Goal: Information Seeking & Learning: Learn about a topic

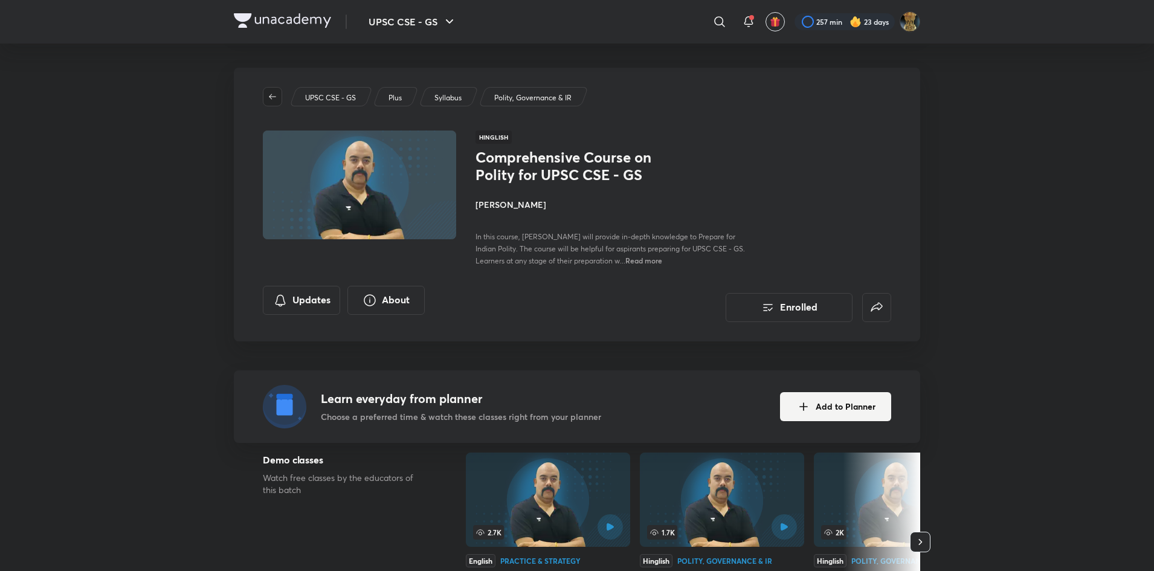
click at [273, 91] on button "button" at bounding box center [272, 96] width 19 height 19
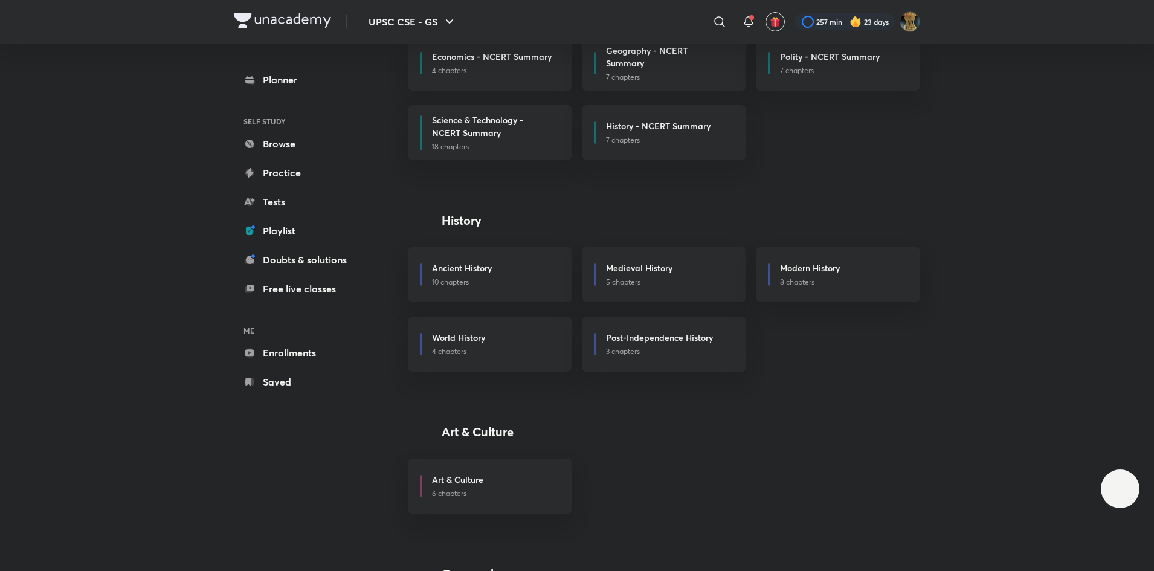
click at [720, 21] on icon at bounding box center [720, 22] width 15 height 15
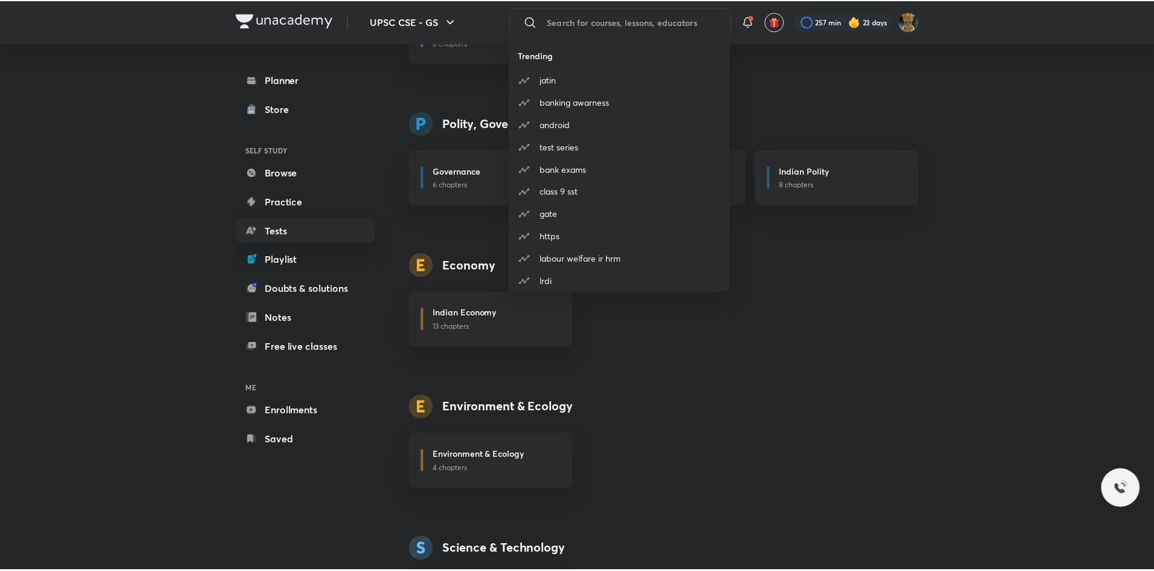
scroll to position [931, 0]
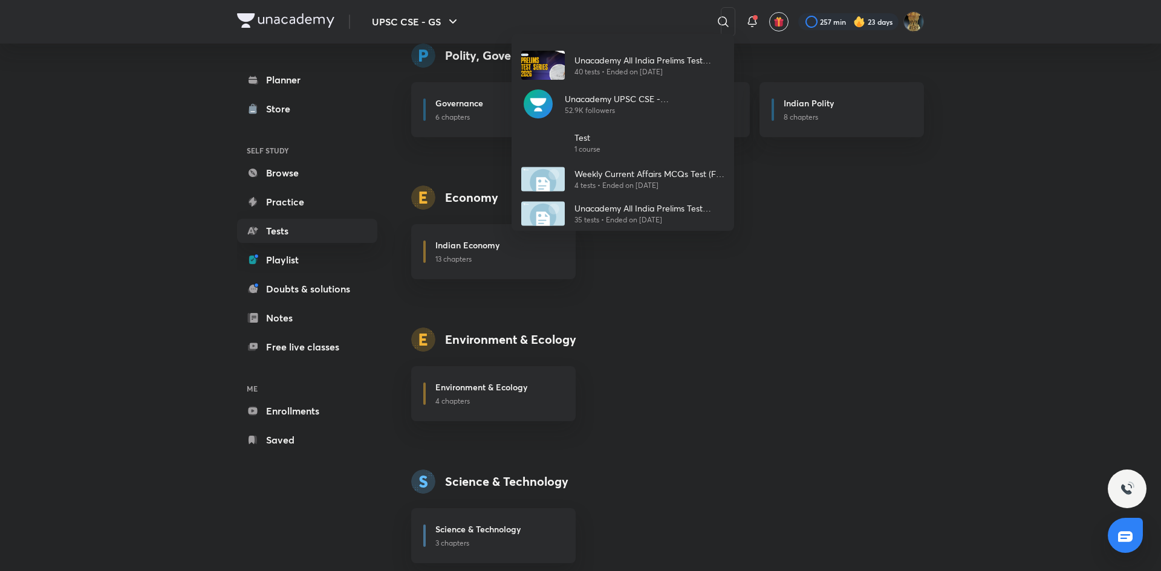
click at [720, 21] on div "Unacademy All India Prelims Test Series 2026 (August) 40 tests • Ended on May 1…" at bounding box center [580, 285] width 1161 height 571
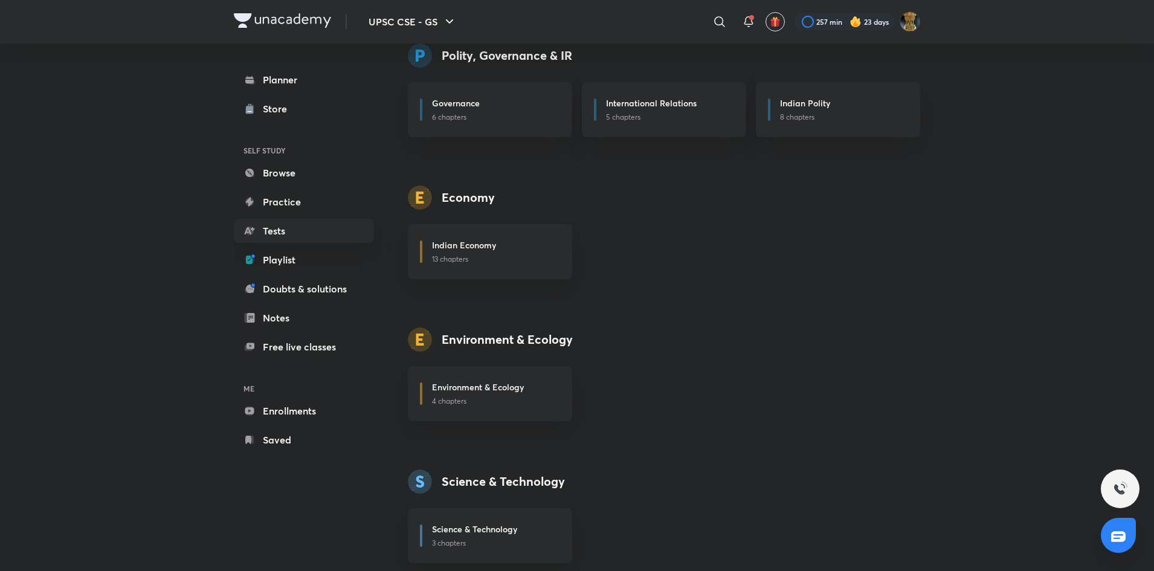
scroll to position [1431, 0]
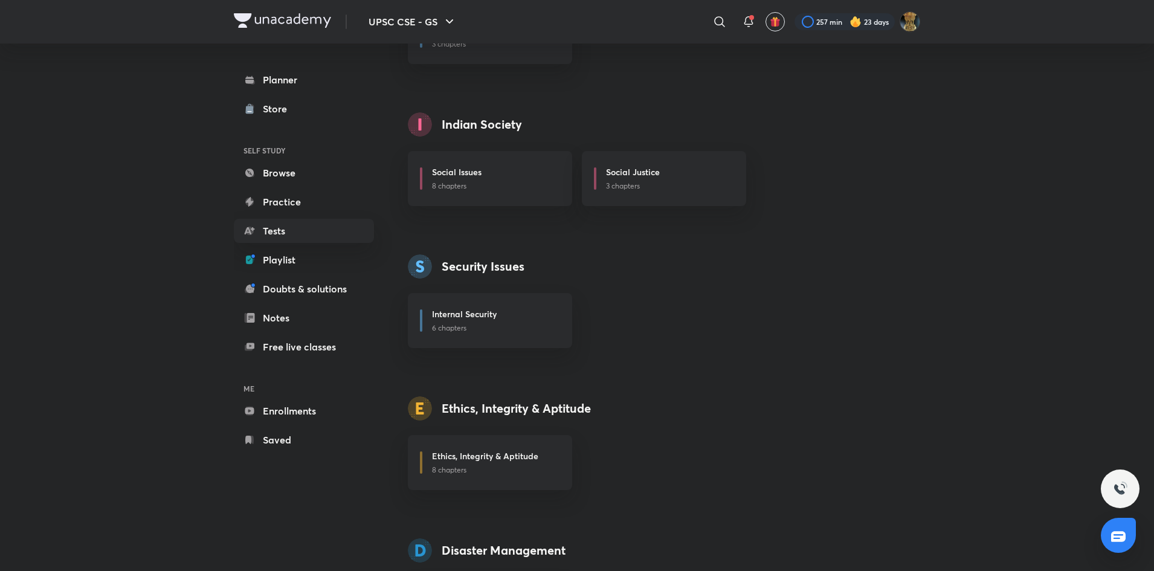
click at [720, 21] on icon at bounding box center [720, 22] width 15 height 15
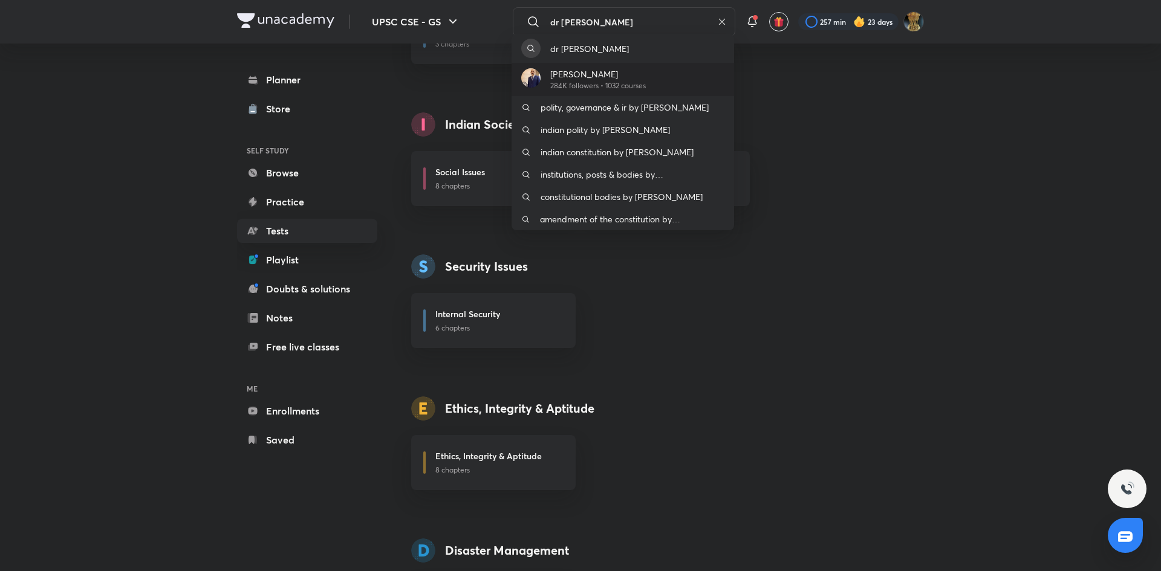
type input "dr sidh"
click at [629, 75] on p "[PERSON_NAME]" at bounding box center [598, 74] width 96 height 13
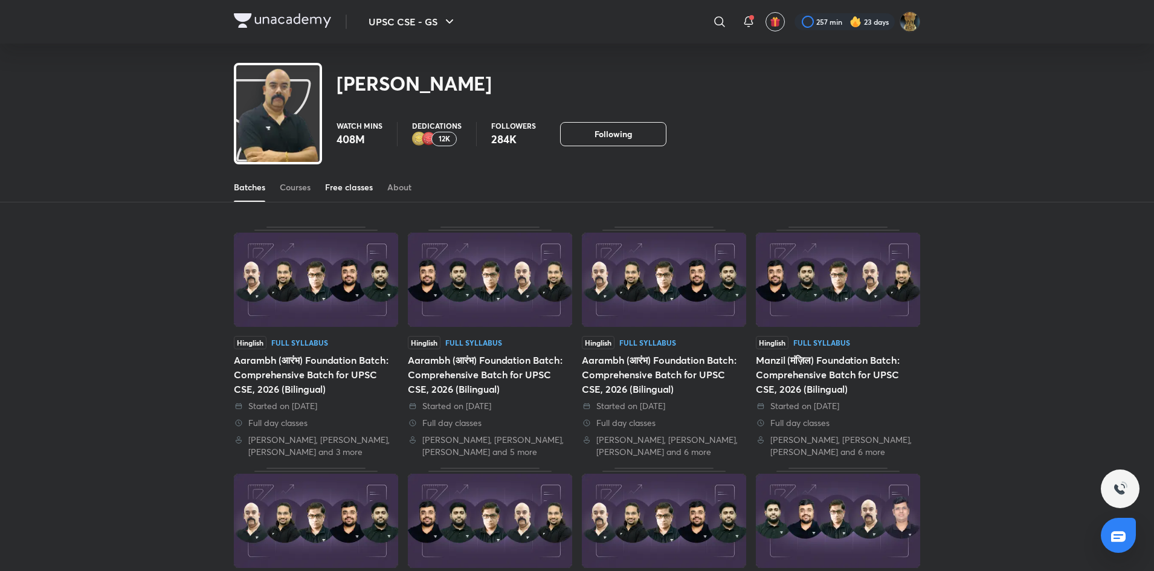
click at [341, 189] on div "Free classes" at bounding box center [349, 187] width 48 height 12
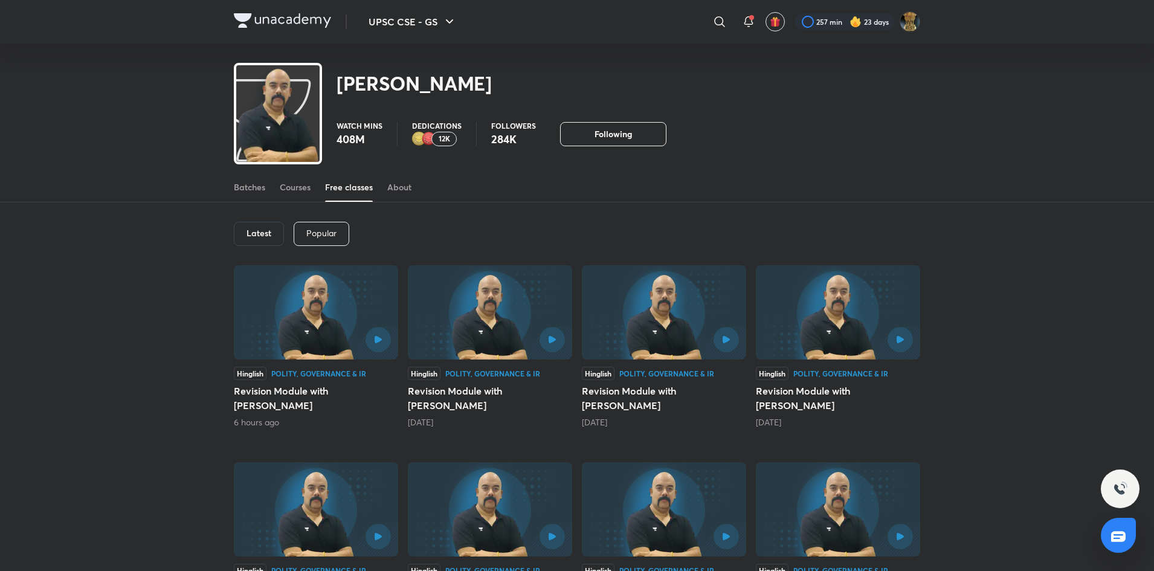
click at [324, 225] on div "Popular" at bounding box center [322, 234] width 56 height 24
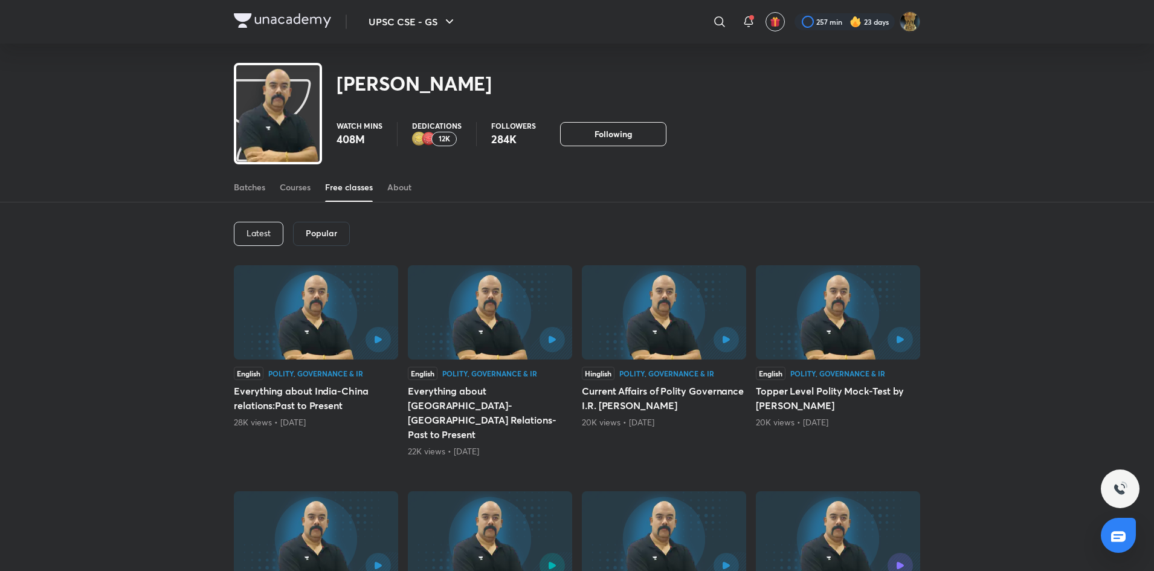
click at [254, 235] on p "Latest" at bounding box center [259, 233] width 24 height 10
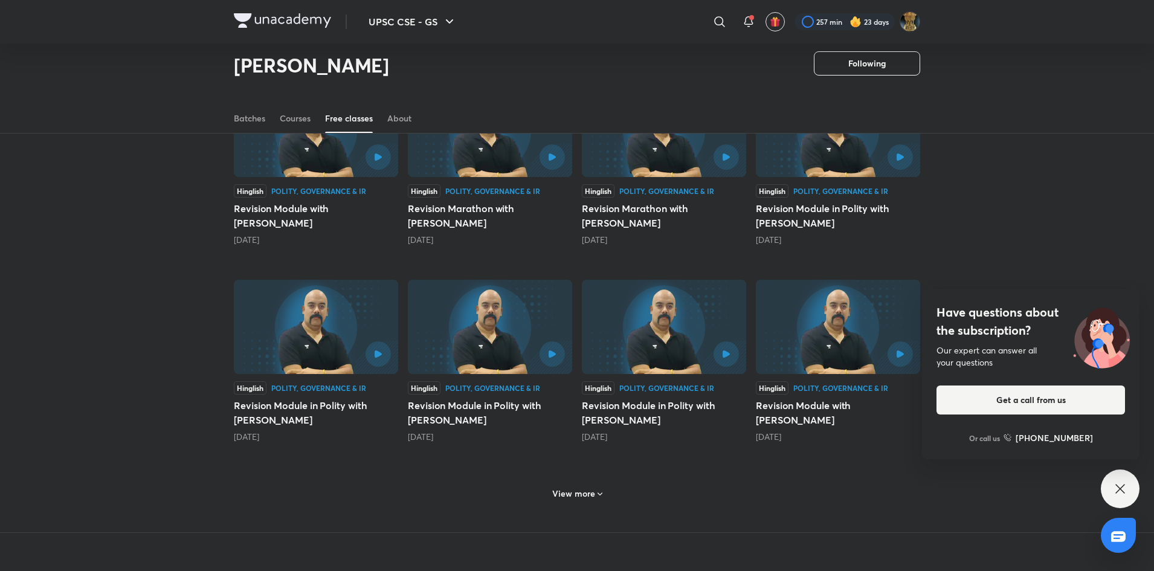
scroll to position [422, 0]
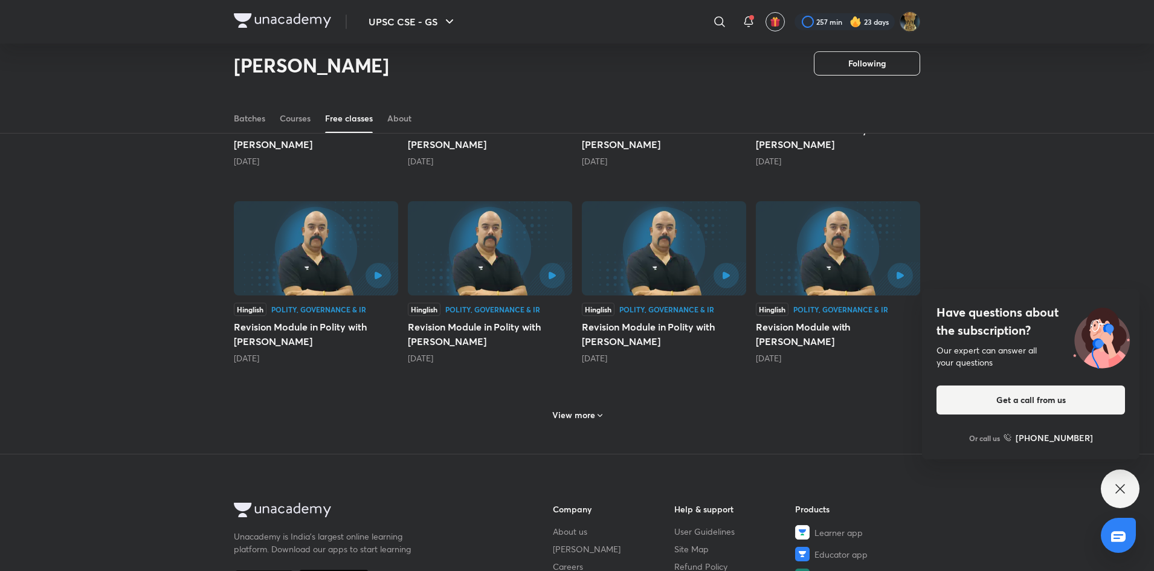
click at [588, 412] on h6 "View more" at bounding box center [573, 415] width 43 height 12
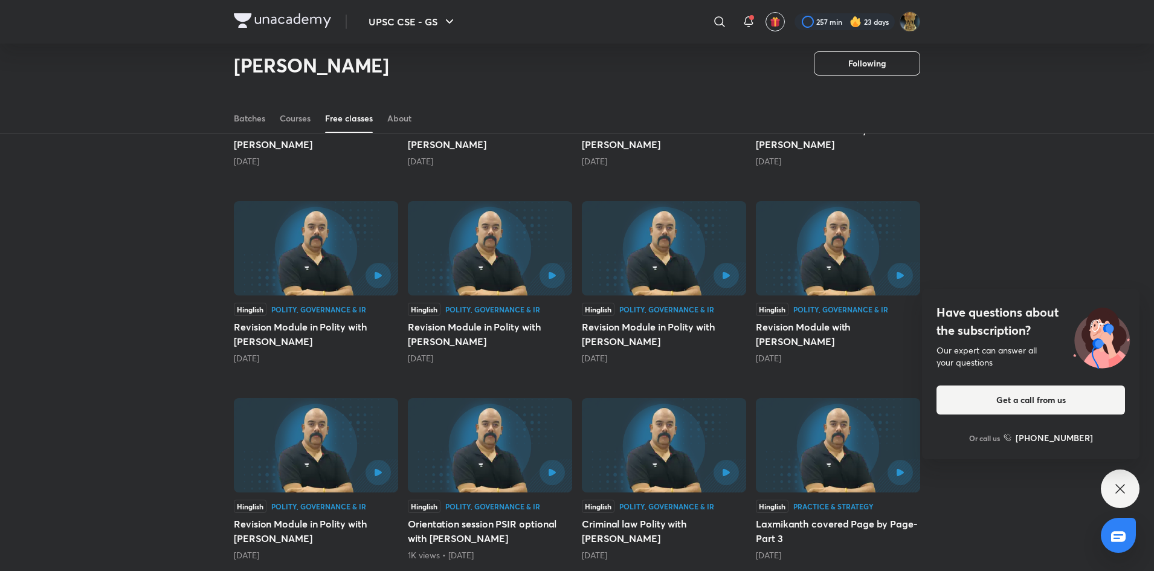
click at [305, 440] on img at bounding box center [316, 445] width 164 height 94
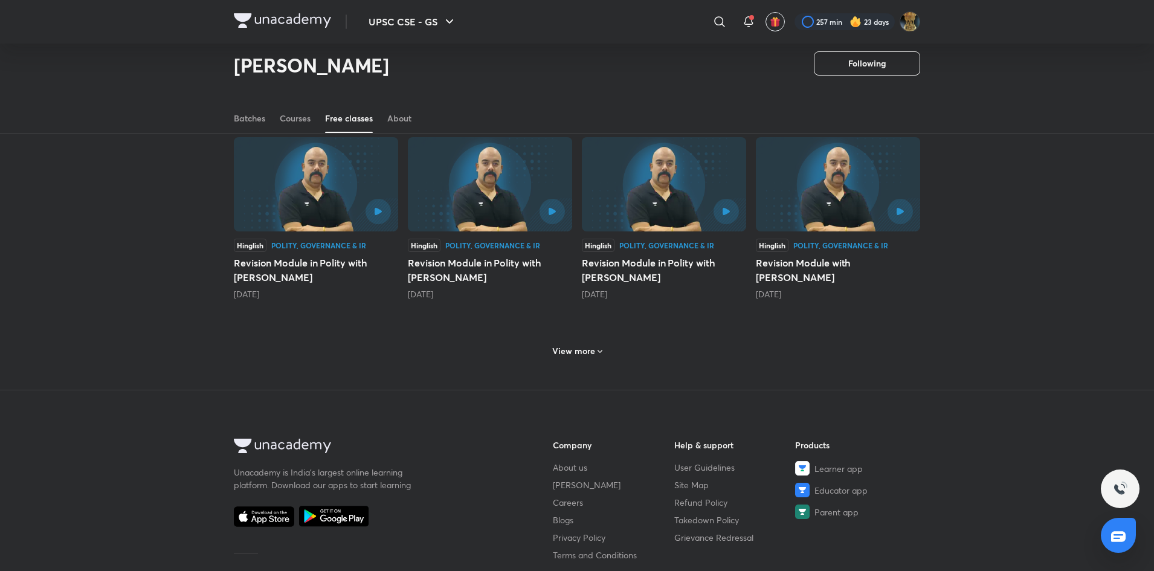
scroll to position [487, 0]
click at [587, 349] on h6 "View more" at bounding box center [573, 350] width 43 height 12
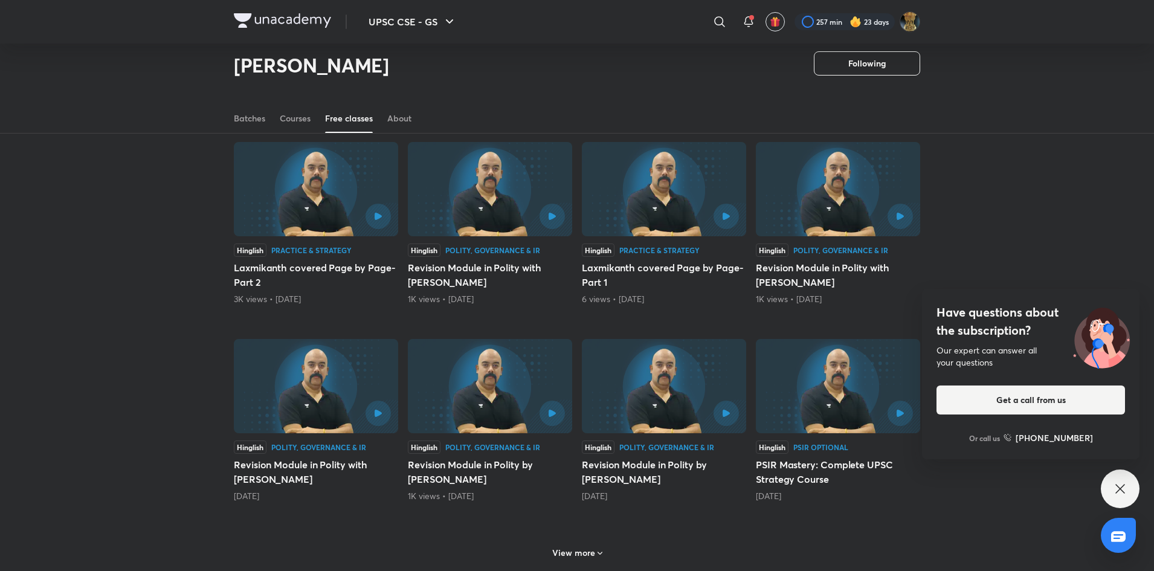
scroll to position [877, 0]
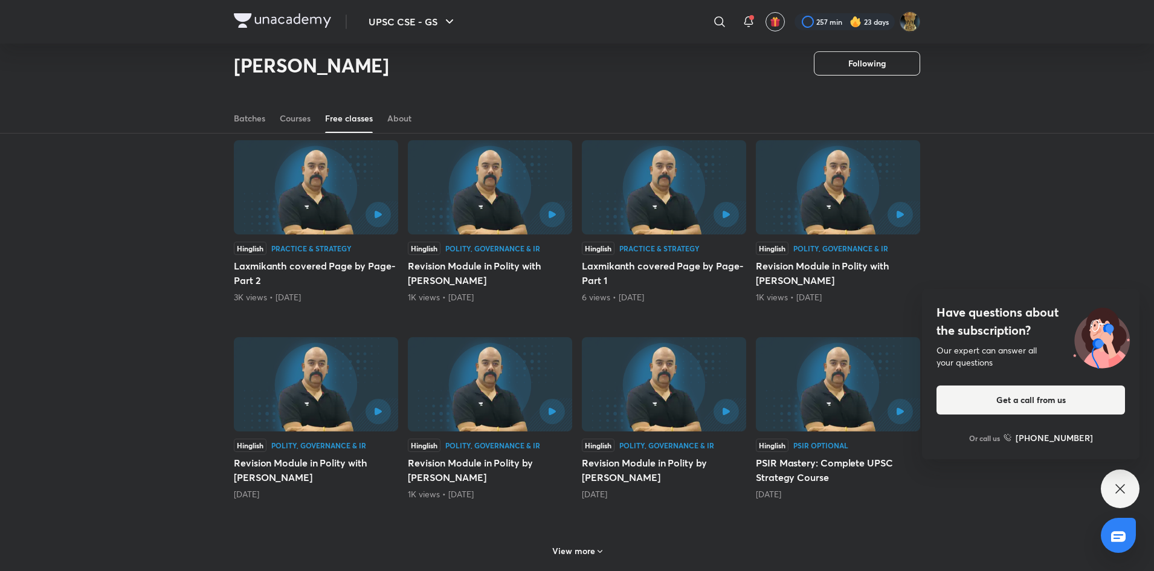
click at [572, 546] on h6 "View more" at bounding box center [573, 551] width 43 height 12
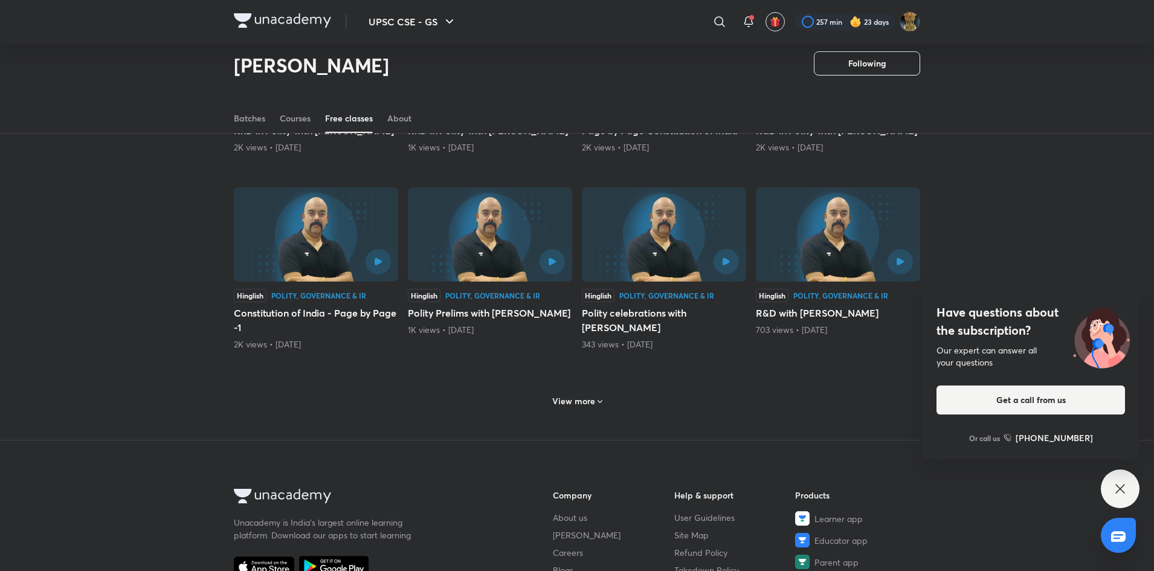
scroll to position [1614, 0]
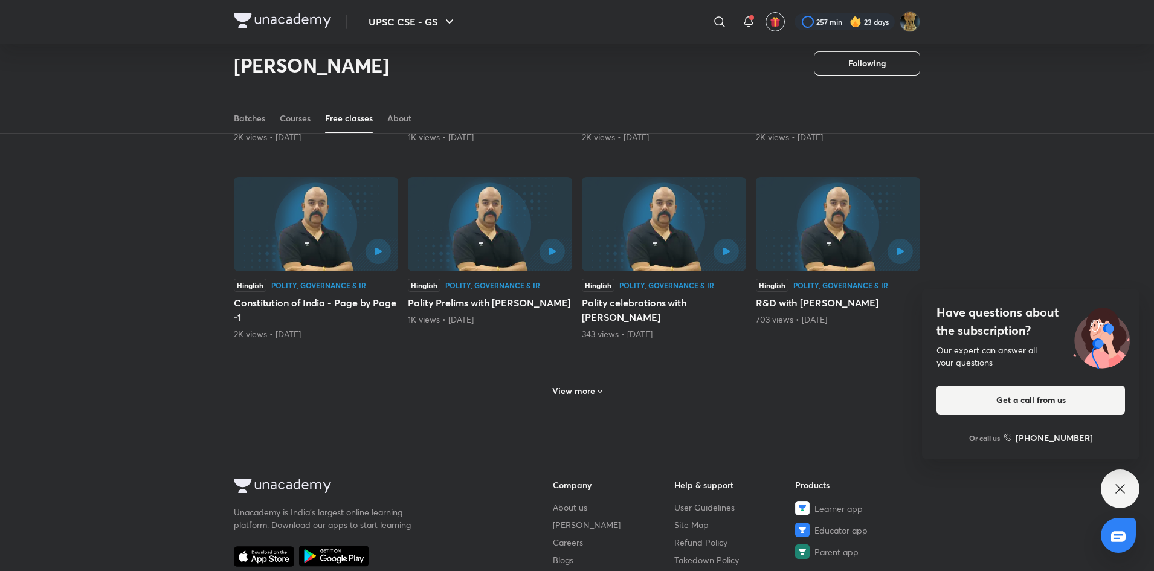
click at [565, 397] on h6 "View more" at bounding box center [573, 391] width 43 height 12
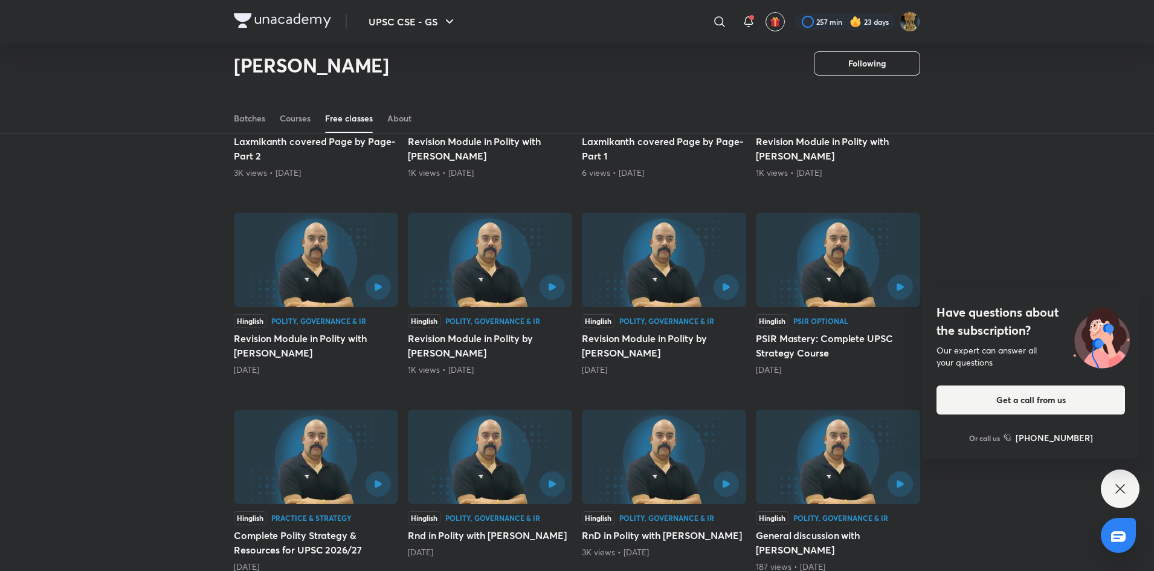
scroll to position [989, 0]
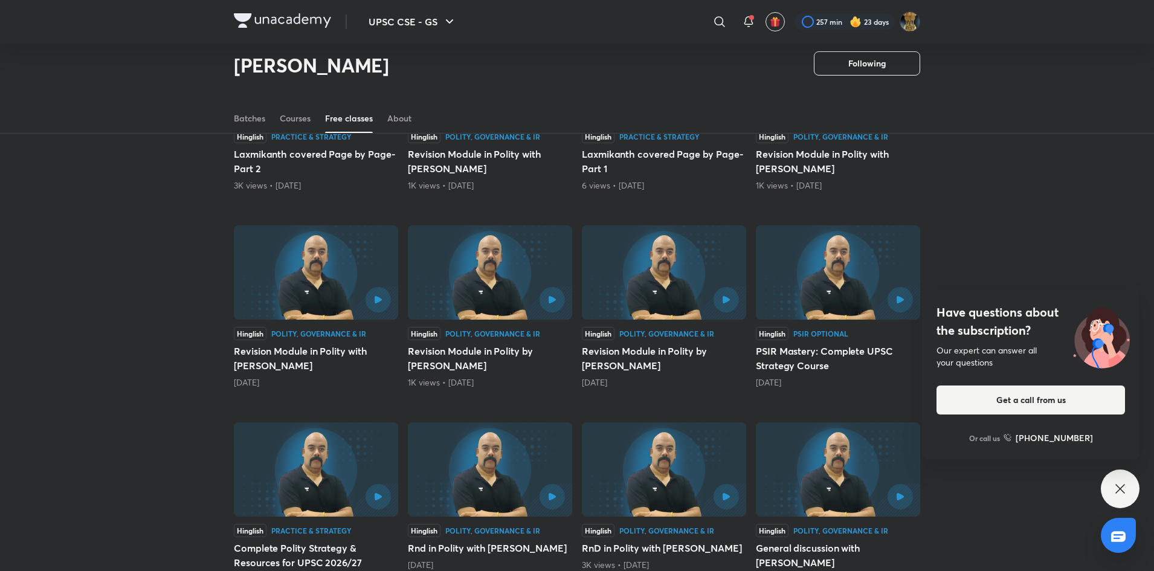
click at [656, 136] on div "Practice & Strategy" at bounding box center [660, 136] width 80 height 7
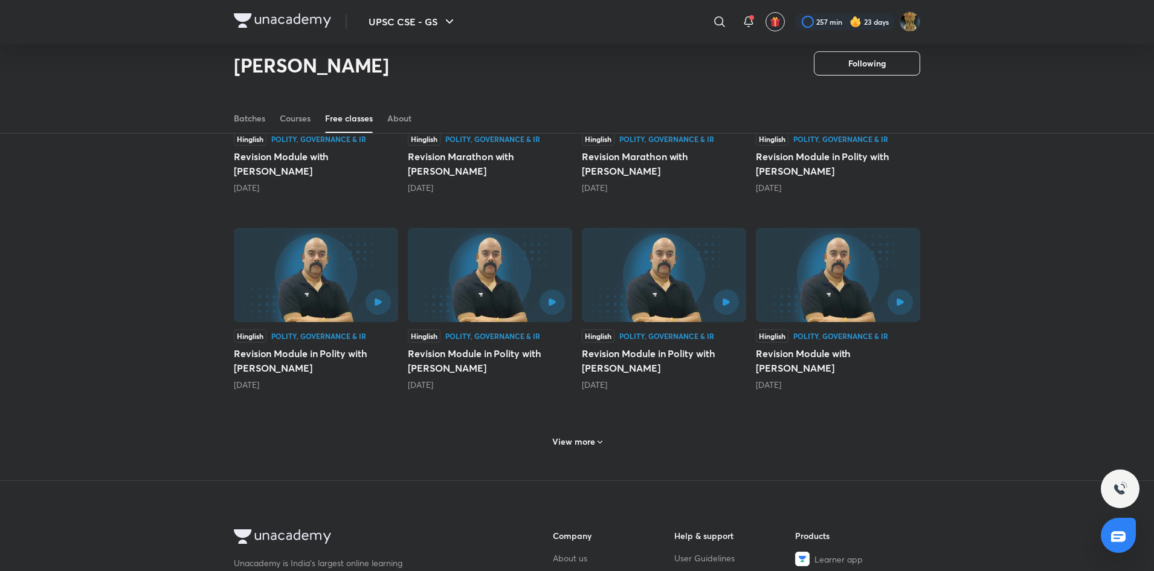
scroll to position [398, 0]
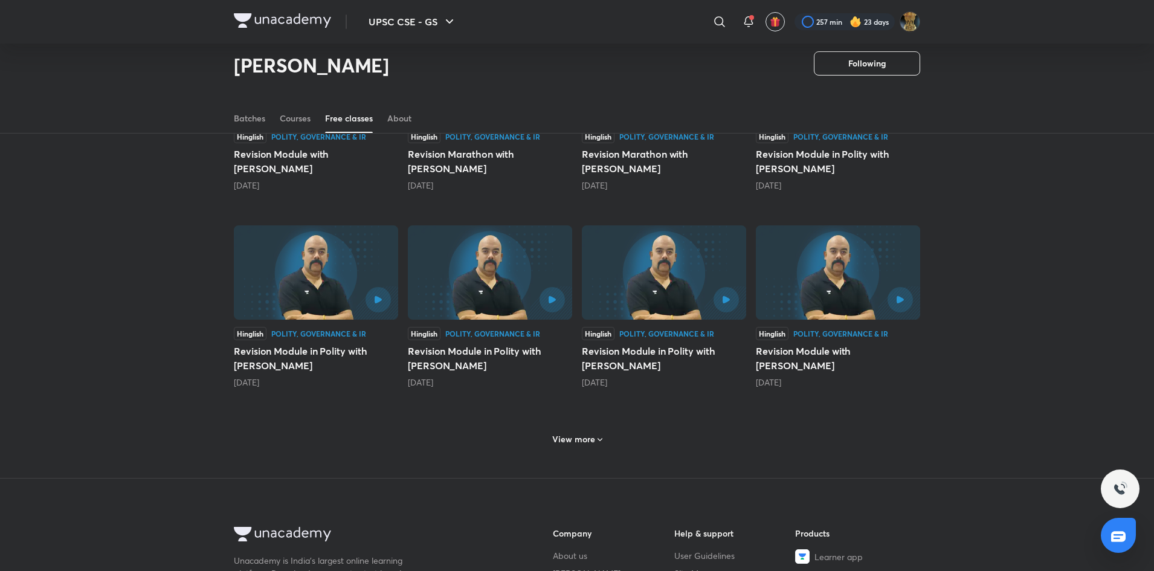
click at [572, 448] on div "View more" at bounding box center [578, 439] width 60 height 19
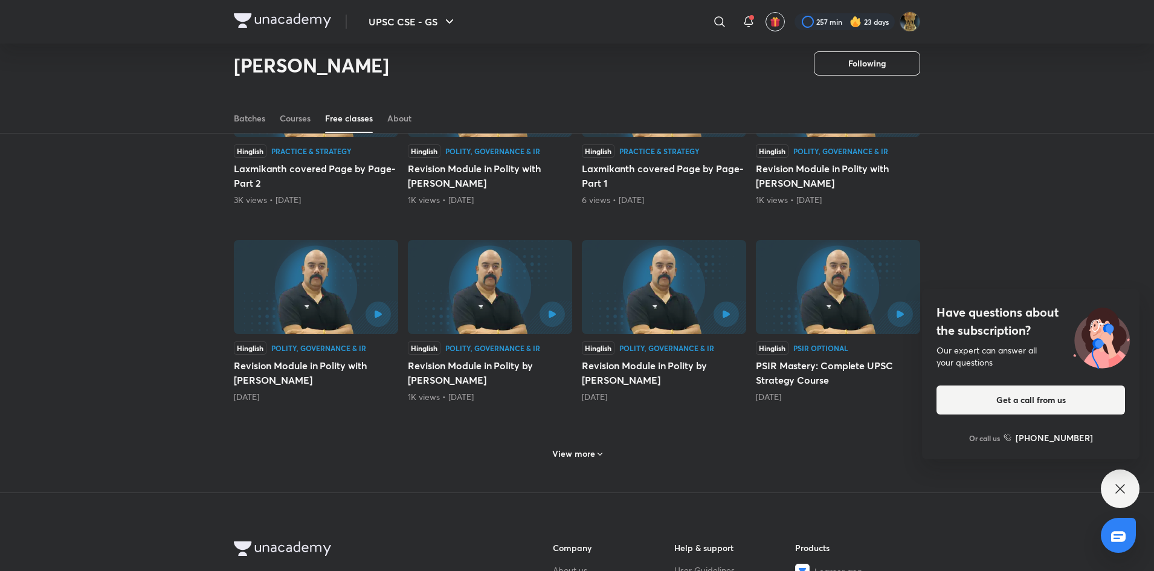
scroll to position [998, 0]
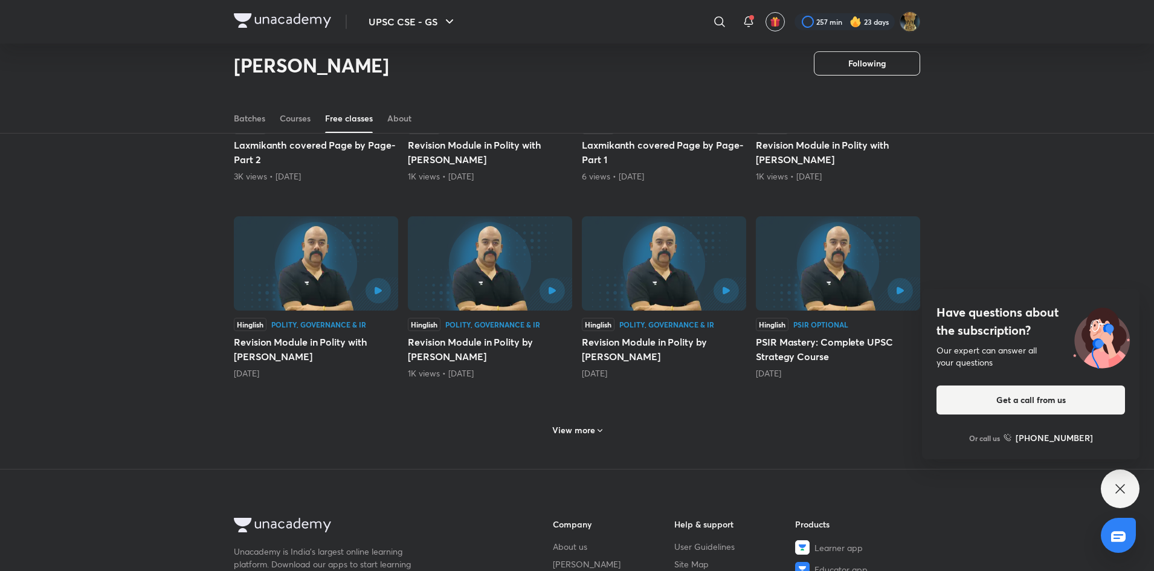
click at [597, 429] on icon at bounding box center [600, 431] width 10 height 10
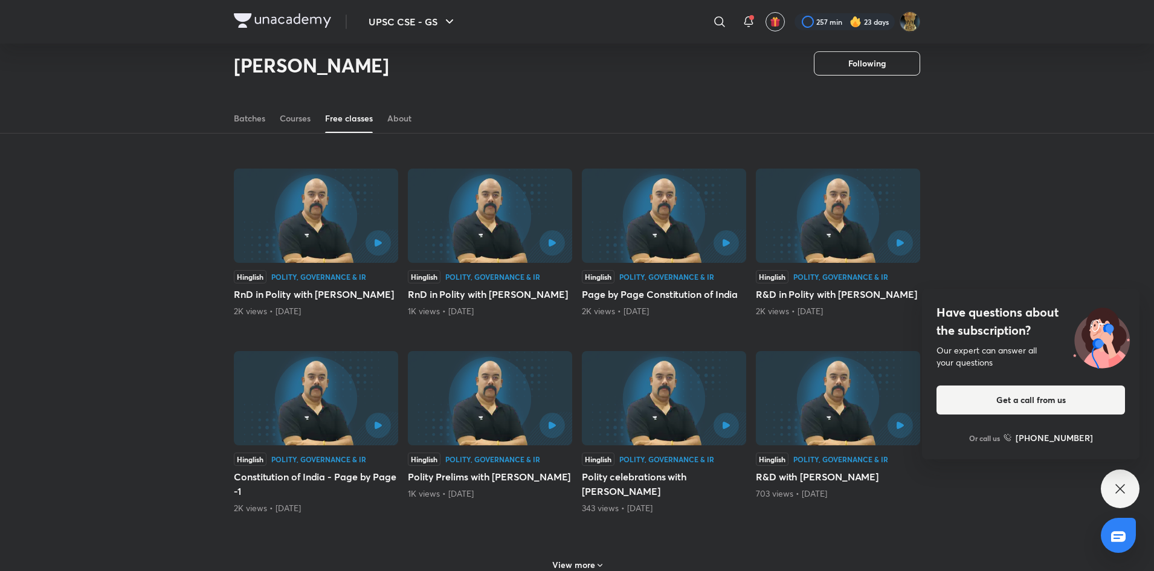
scroll to position [1431, 0]
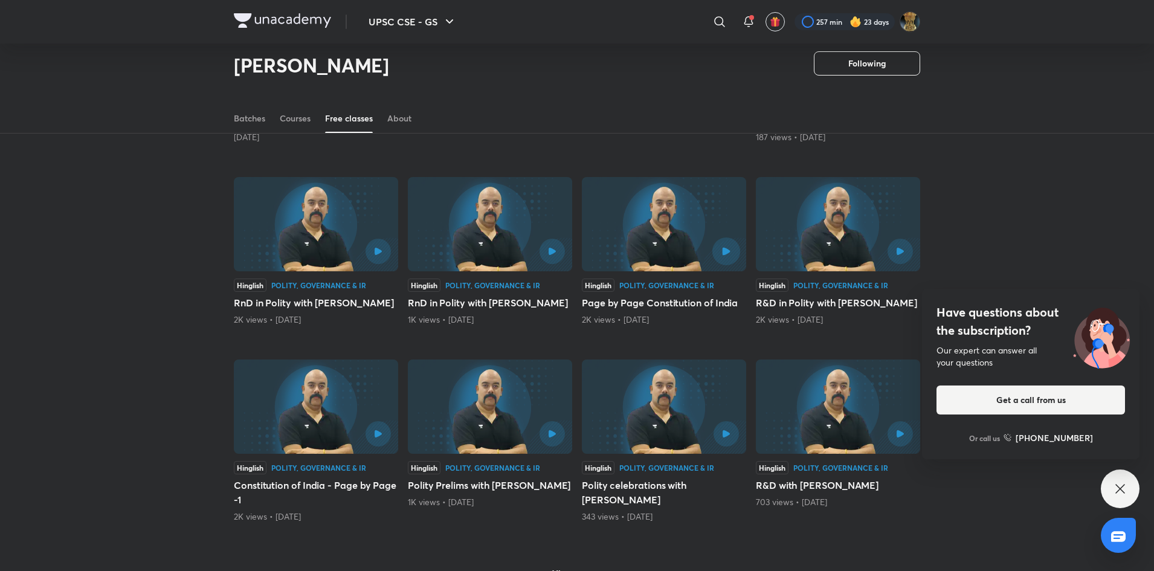
click at [724, 248] on icon "button" at bounding box center [726, 251] width 8 height 8
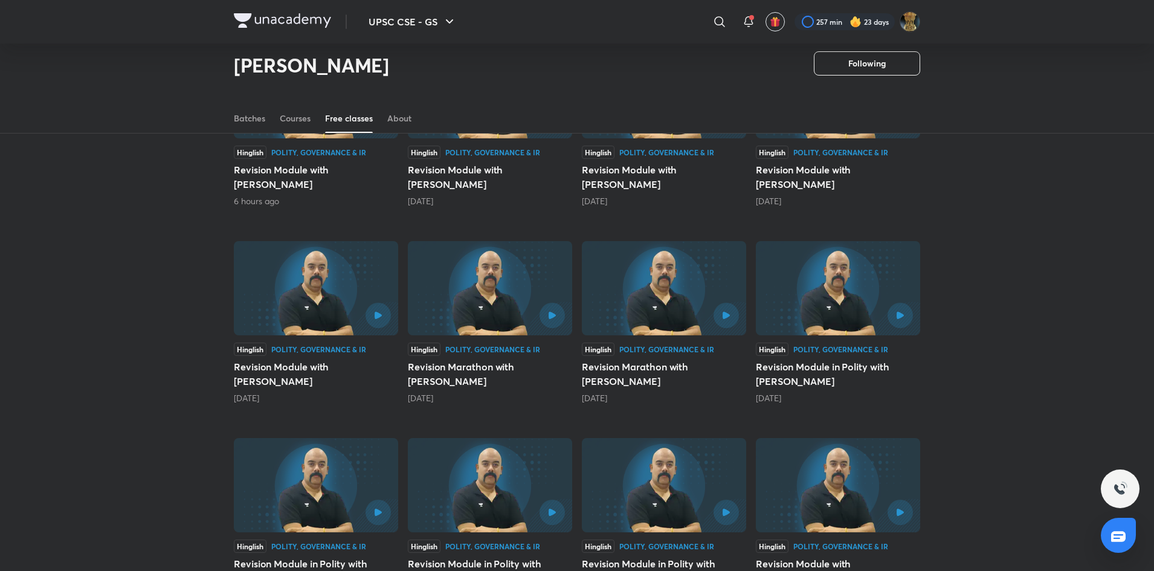
scroll to position [135, 0]
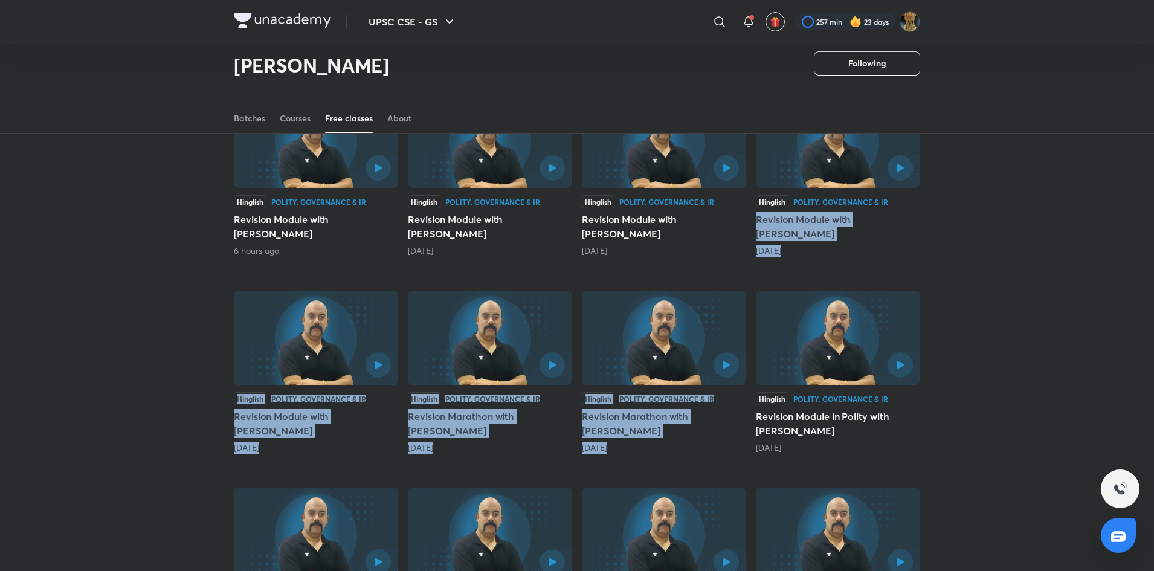
drag, startPoint x: 1150, startPoint y: 196, endPoint x: 1160, endPoint y: 296, distance: 99.7
click at [1154, 296] on html "UPSC CSE - GS ​ 257 min 23 days Dr Sidharth Arora Following Watch mins 408M Ded…" at bounding box center [577, 504] width 1154 height 1279
click at [1045, 264] on div "Latest Popular Hinglish Polity, Governance & IR Revision Module with Dr Sidhart…" at bounding box center [577, 386] width 1154 height 710
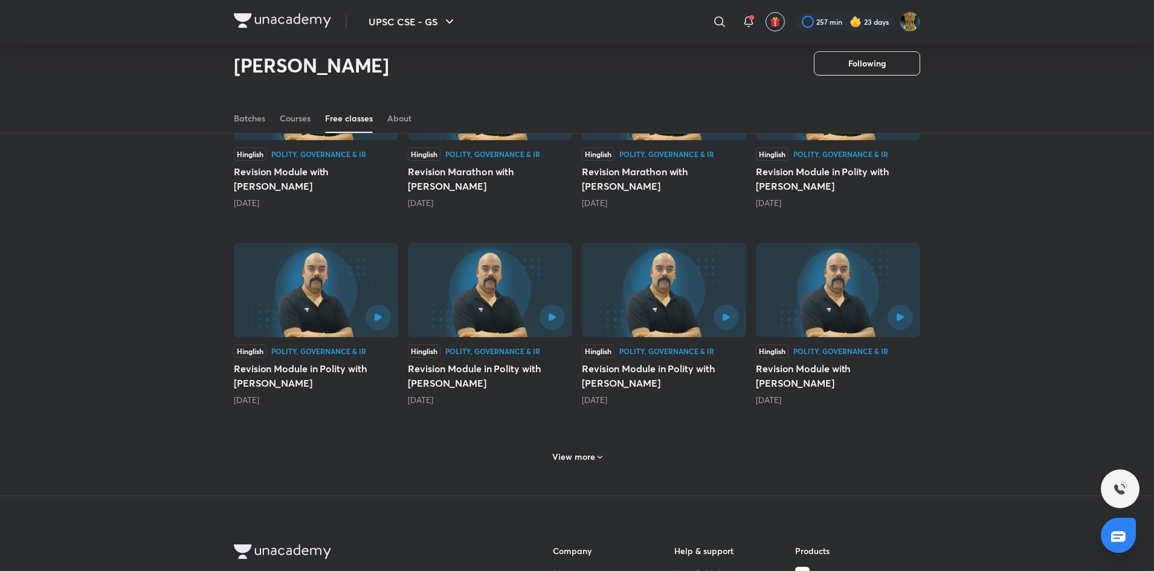
scroll to position [395, 0]
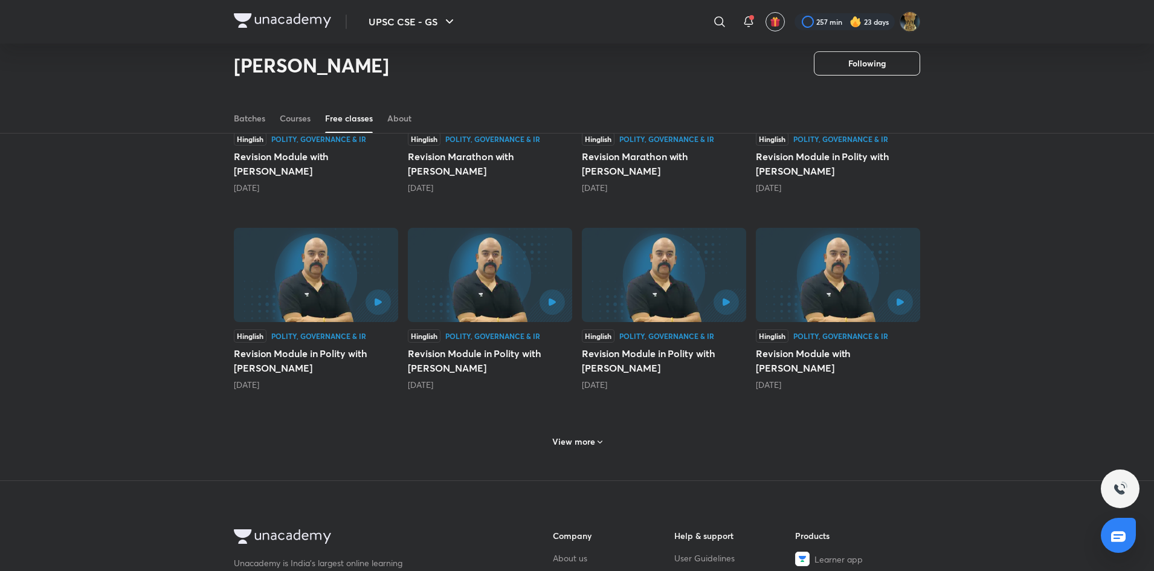
click at [576, 445] on h6 "View more" at bounding box center [573, 442] width 43 height 12
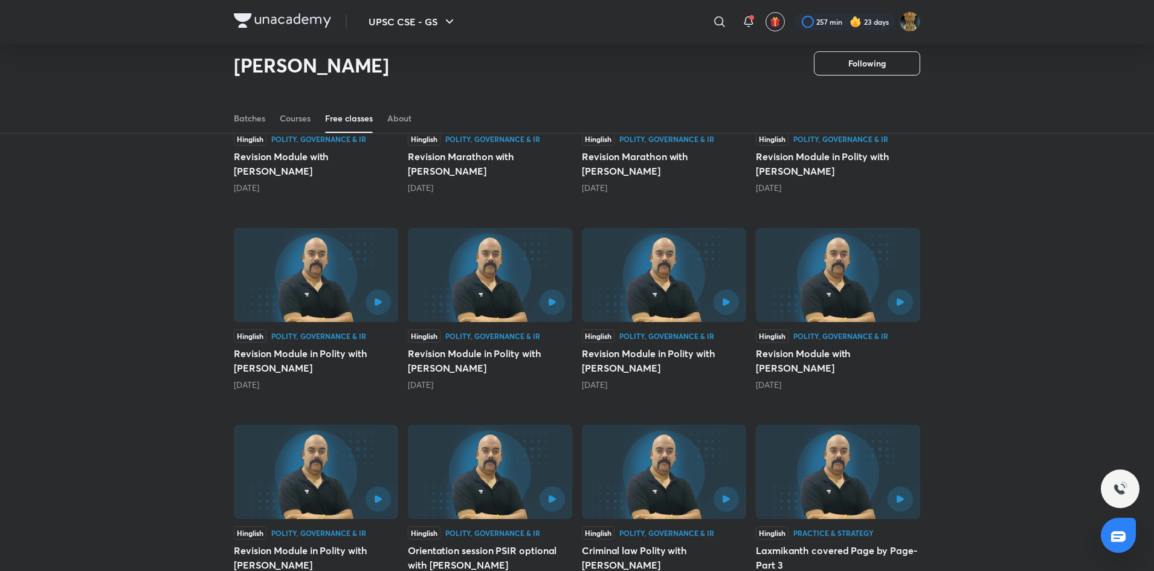
drag, startPoint x: 1154, startPoint y: 251, endPoint x: 1158, endPoint y: 277, distance: 25.7
click at [1154, 277] on html "UPSC CSE - GS ​ 257 min 23 days Dr Sidharth Arora Following Watch mins 408M Ded…" at bounding box center [577, 540] width 1154 height 1870
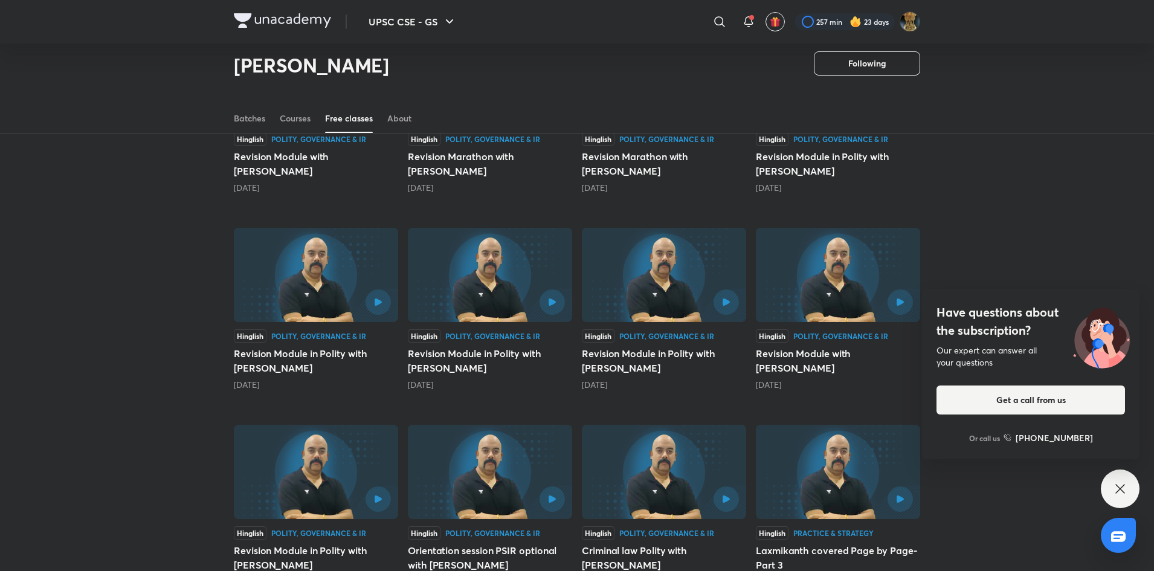
drag, startPoint x: 1122, startPoint y: 277, endPoint x: 1160, endPoint y: 251, distance: 45.6
click at [1154, 251] on html "UPSC CSE - GS ​ 257 min 23 days Dr Sidharth Arora Following Watch mins 408M Ded…" at bounding box center [577, 540] width 1154 height 1870
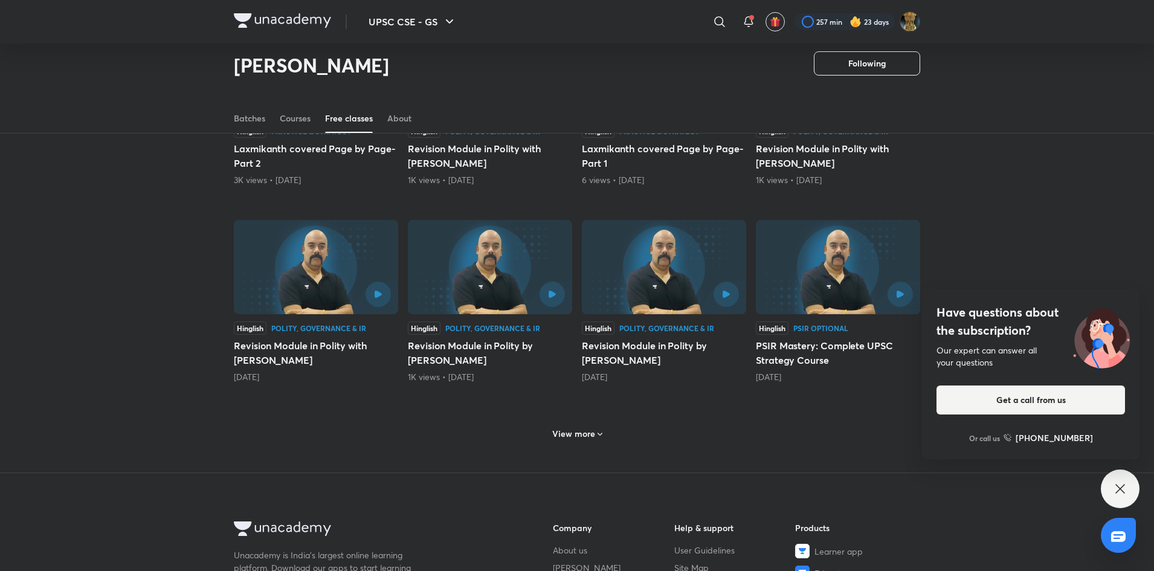
scroll to position [1004, 0]
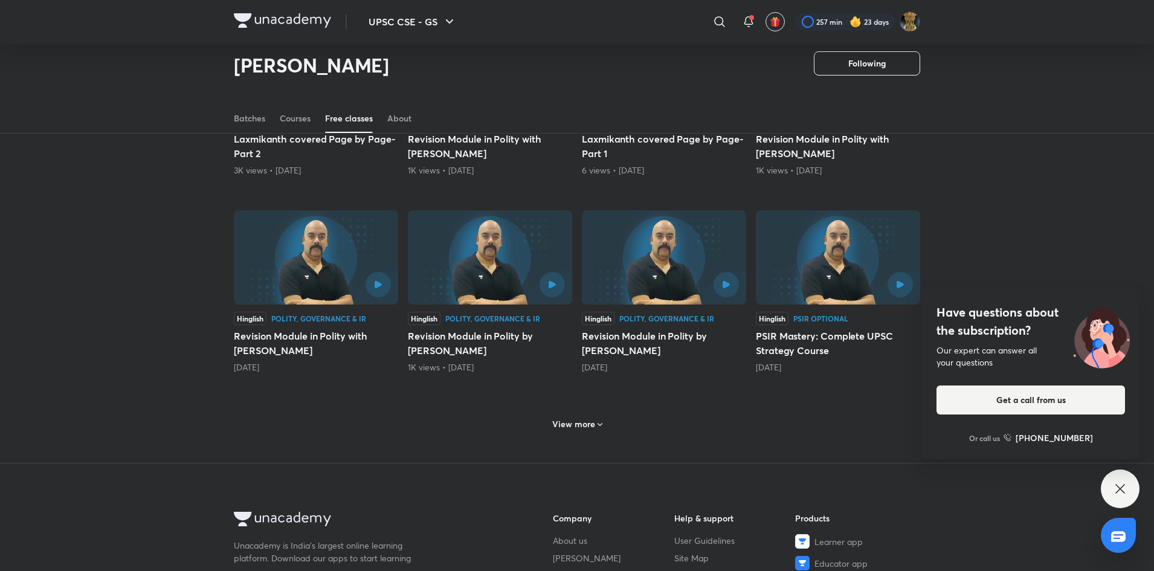
click at [578, 417] on div "View more" at bounding box center [578, 424] width 60 height 19
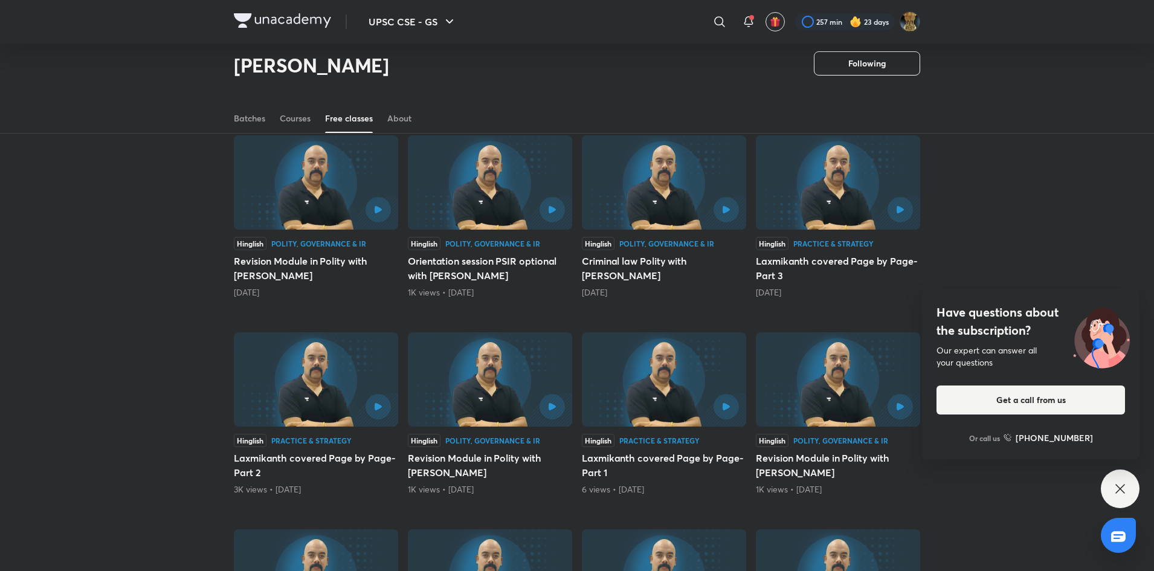
scroll to position [682, 0]
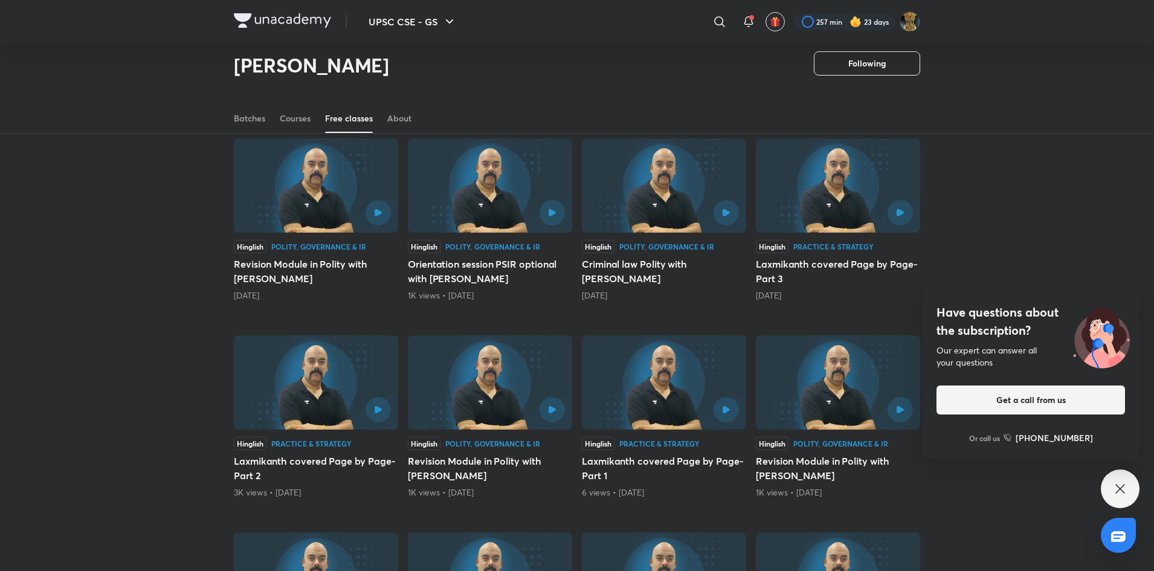
drag, startPoint x: 1151, startPoint y: 187, endPoint x: 1141, endPoint y: 149, distance: 39.4
click at [1141, 149] on div "Latest Popular Hinglish Polity, Governance & IR Revision Module with Dr Sidhart…" at bounding box center [577, 423] width 1154 height 1878
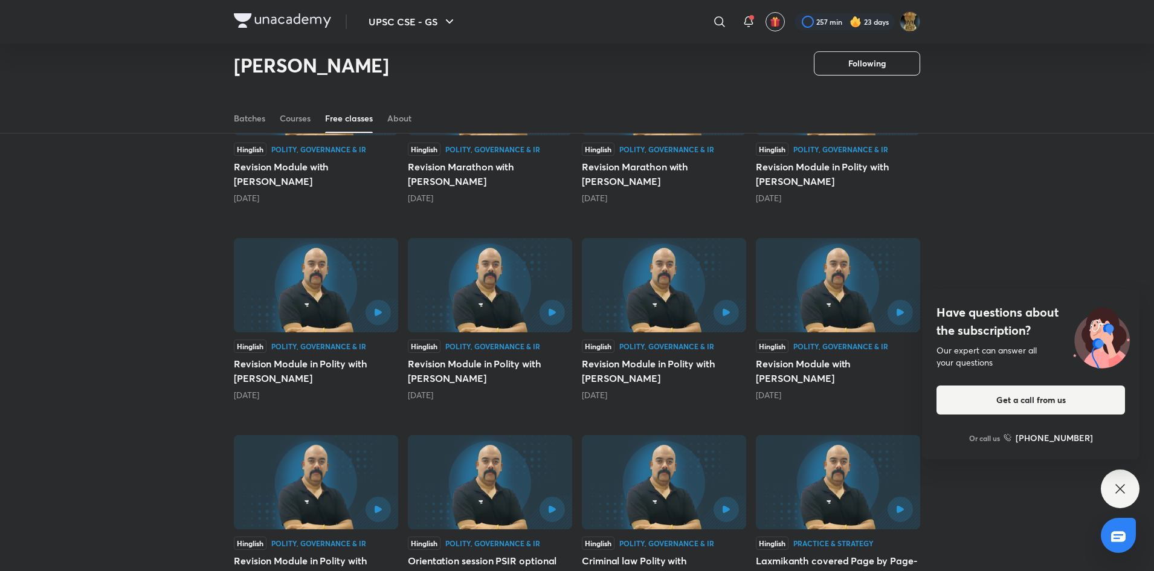
scroll to position [289, 0]
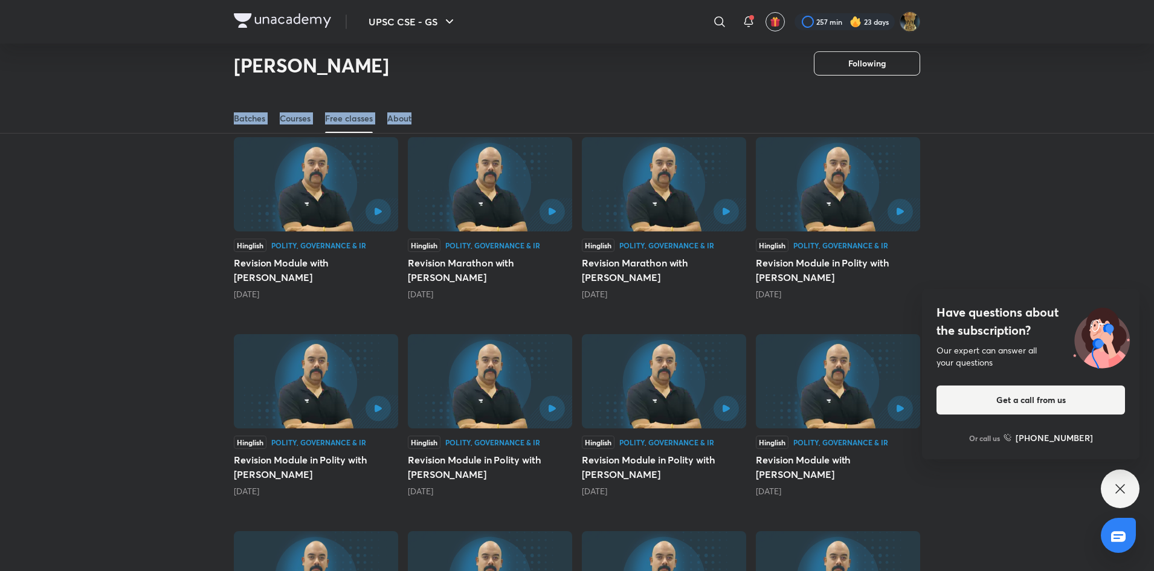
drag, startPoint x: 1145, startPoint y: 102, endPoint x: 1140, endPoint y: 88, distance: 14.7
click at [733, 204] on button "button" at bounding box center [727, 212] width 28 height 28
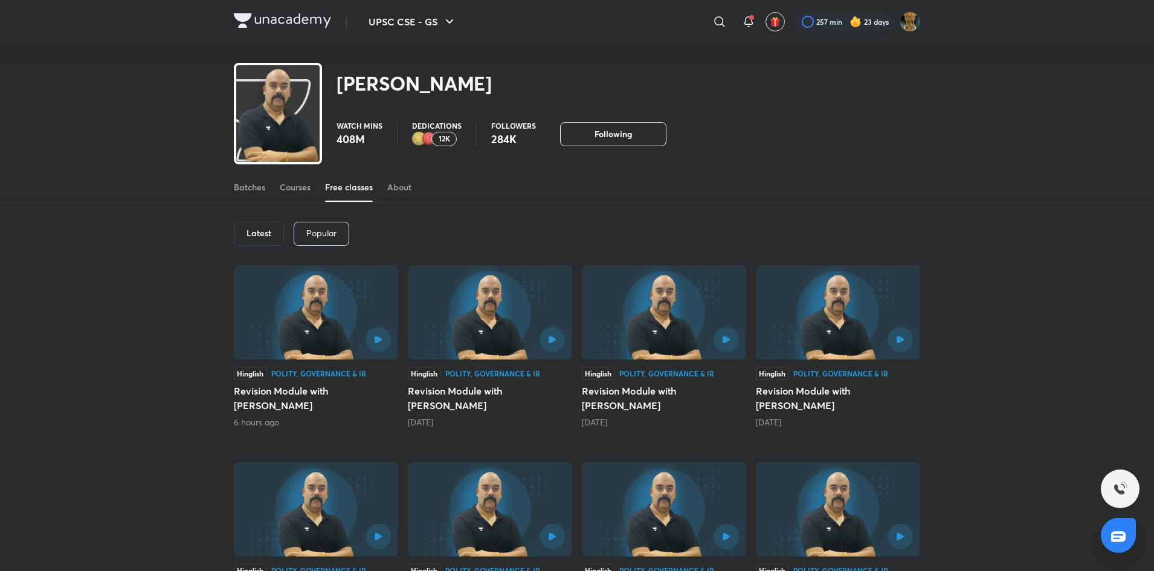
click at [263, 241] on div "Latest" at bounding box center [259, 234] width 50 height 24
click at [306, 190] on div "Courses" at bounding box center [295, 187] width 31 height 12
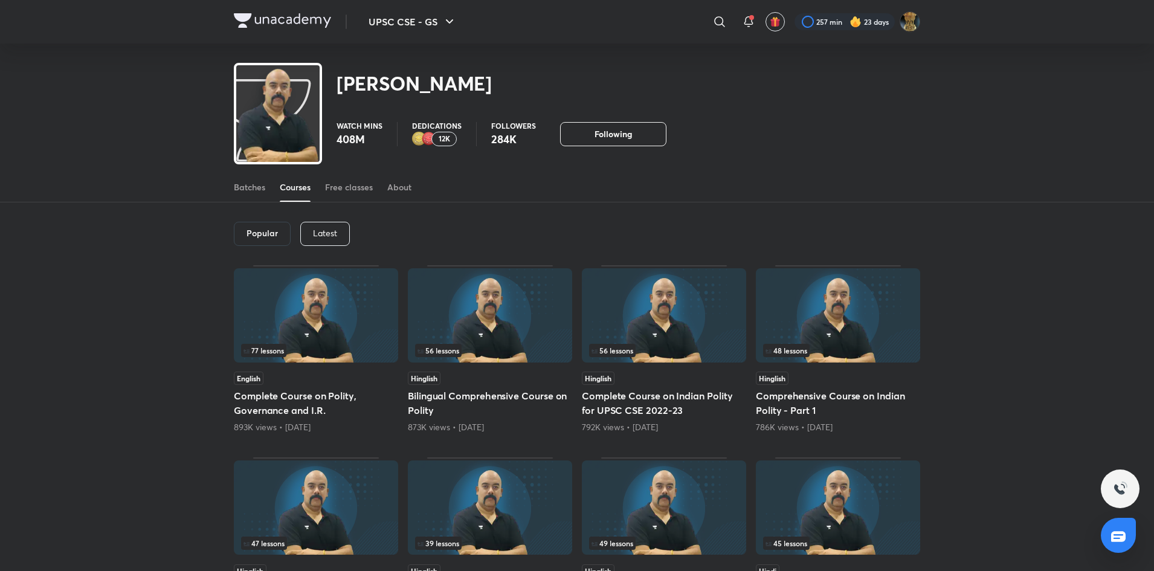
click at [328, 238] on p "Latest" at bounding box center [325, 233] width 24 height 10
click at [644, 324] on img at bounding box center [664, 315] width 164 height 94
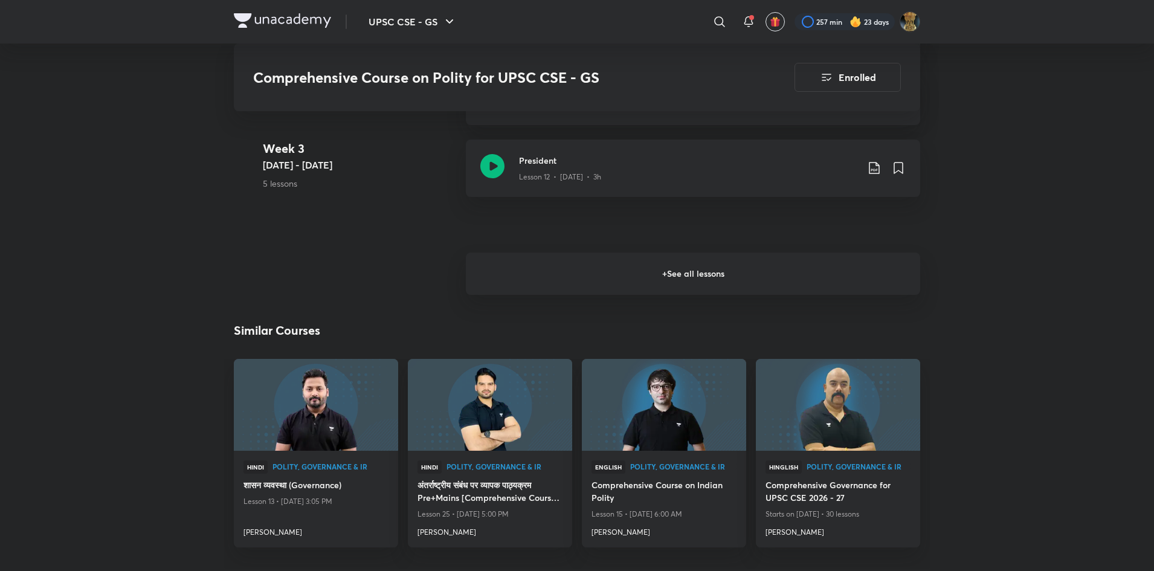
scroll to position [1915, 0]
